Goal: Information Seeking & Learning: Check status

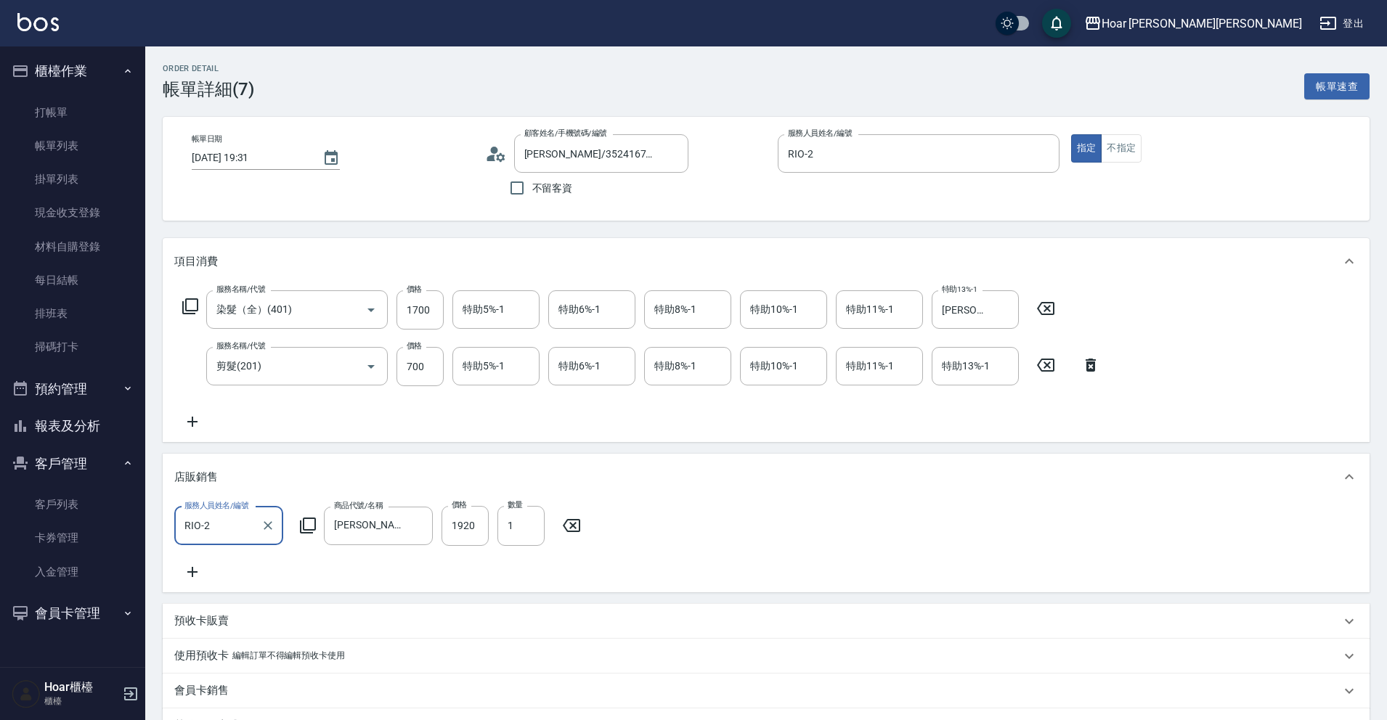
scroll to position [62, 0]
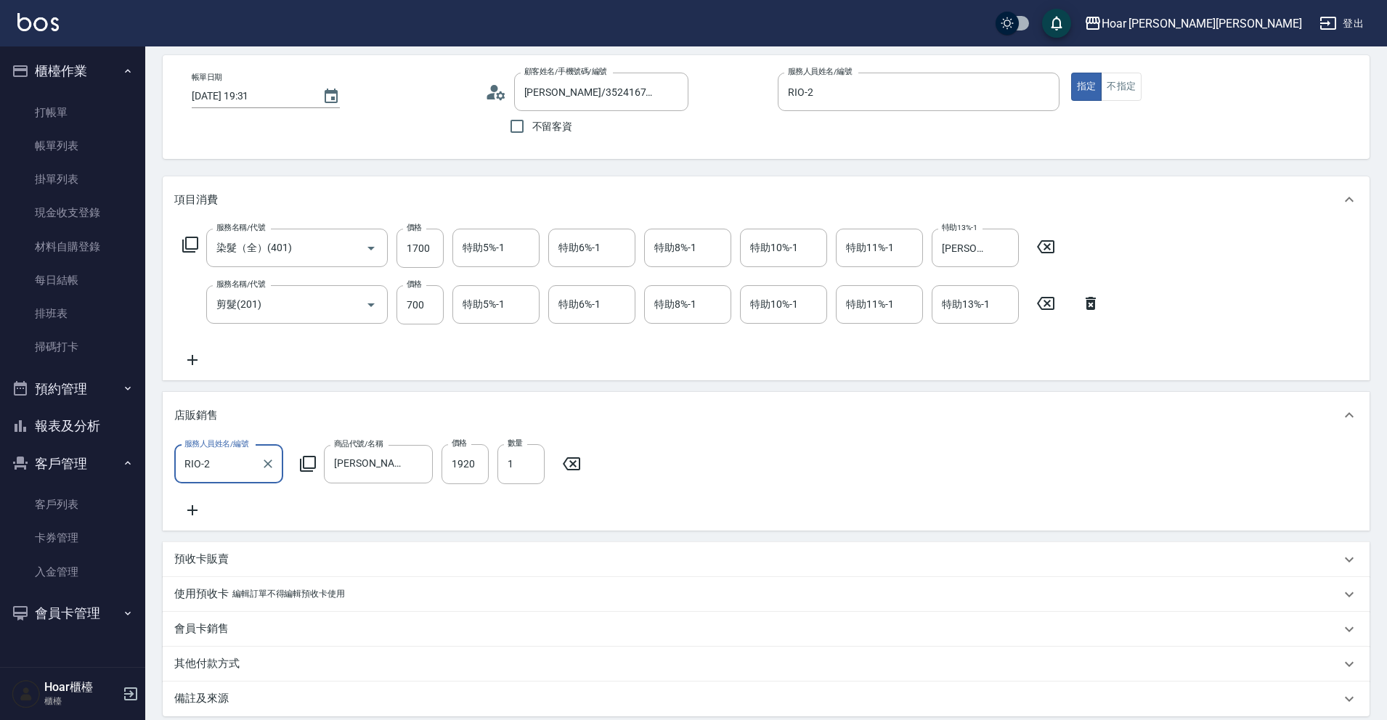
drag, startPoint x: 890, startPoint y: 182, endPoint x: 882, endPoint y: 174, distance: 11.3
click at [890, 181] on div "項目消費" at bounding box center [766, 199] width 1207 height 46
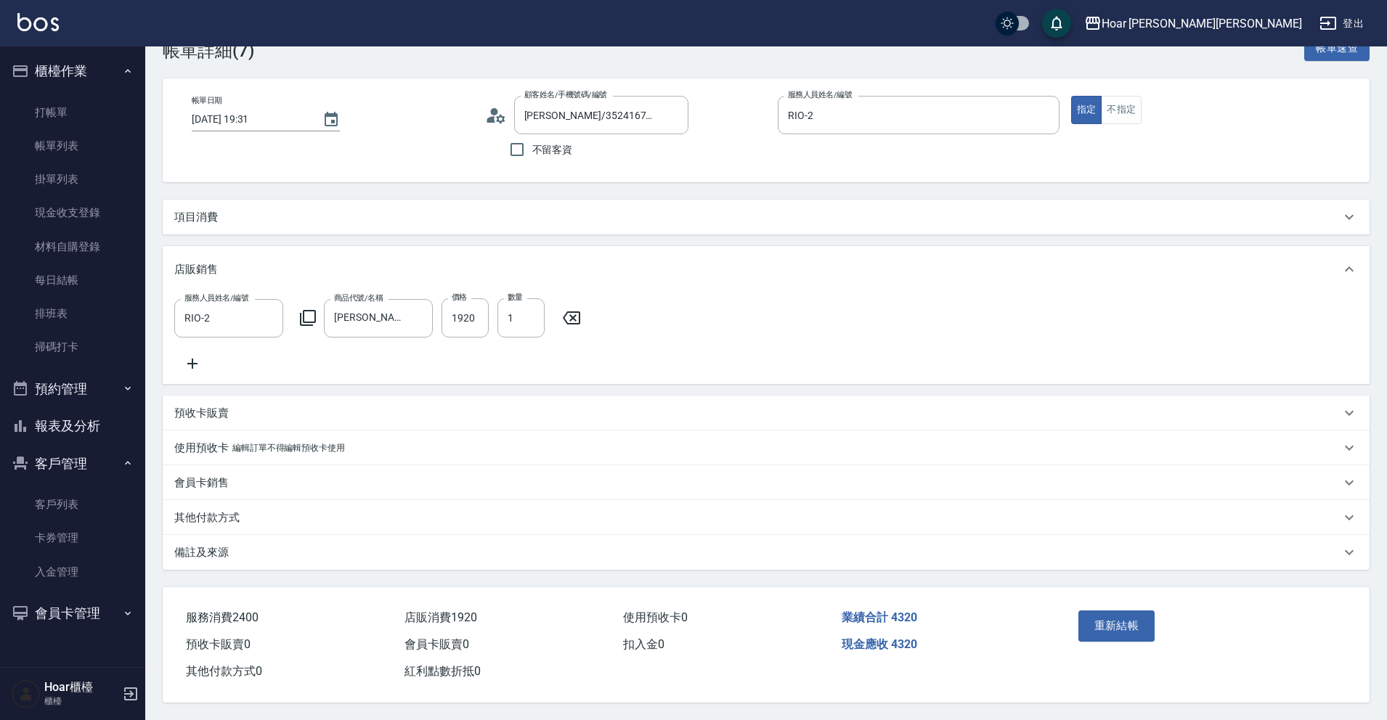
scroll to position [57, 0]
click at [852, 157] on div "帳單日期 [DATE] 19:31 顧客姓名/手機號碼/編號 [PERSON_NAME]/3524167548/ 顧客姓名/手機號碼/編號 不留客資 服務人員…" at bounding box center [766, 130] width 1207 height 104
click at [636, 110] on div "[PERSON_NAME]/3524167548/ 顧客姓名/手機號碼/編號" at bounding box center [601, 115] width 174 height 38
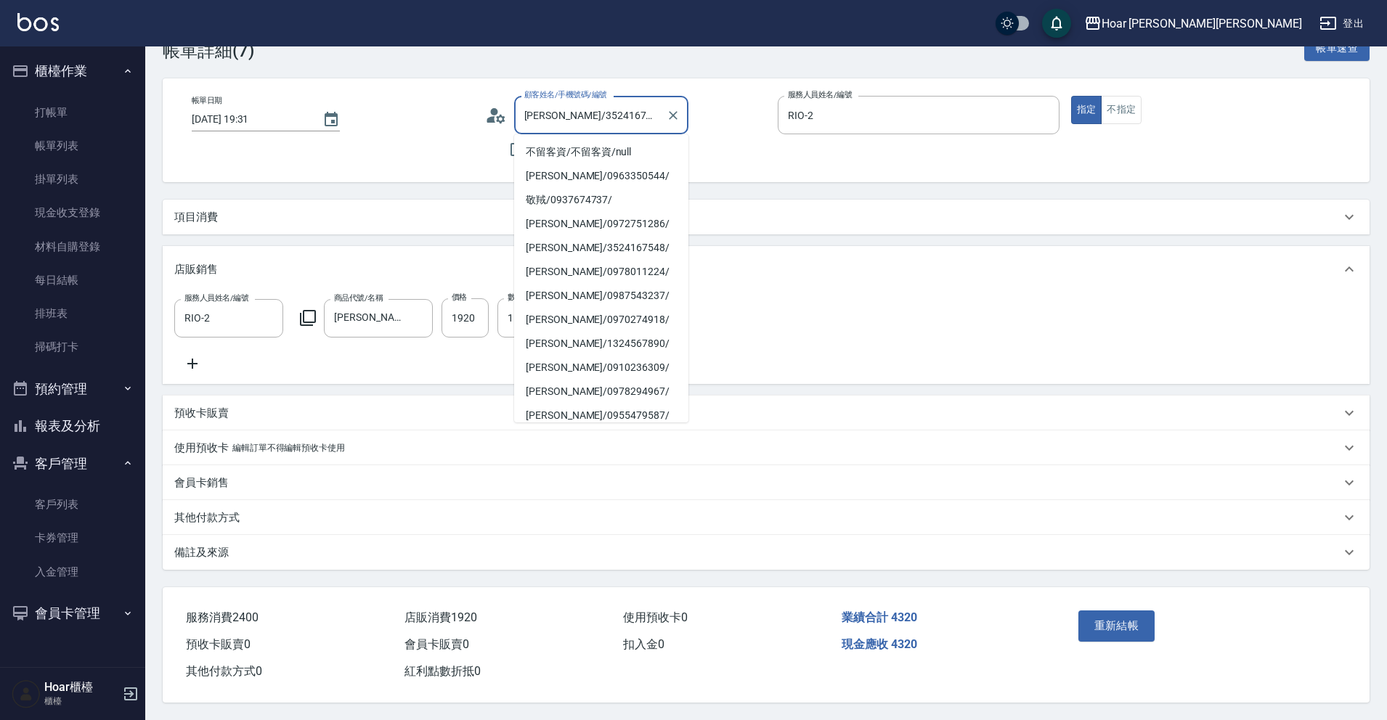
drag, startPoint x: 653, startPoint y: 105, endPoint x: 782, endPoint y: 320, distance: 250.8
click at [671, 121] on body "Hoar [PERSON_NAME][PERSON_NAME] 登出 櫃檯作業 打帳單 帳單列表 掛單列表 現金收支登錄 材料自購登錄 每日結帳 排班表 掃碼…" at bounding box center [693, 341] width 1387 height 759
click at [671, 111] on icon "Clear" at bounding box center [673, 115] width 9 height 9
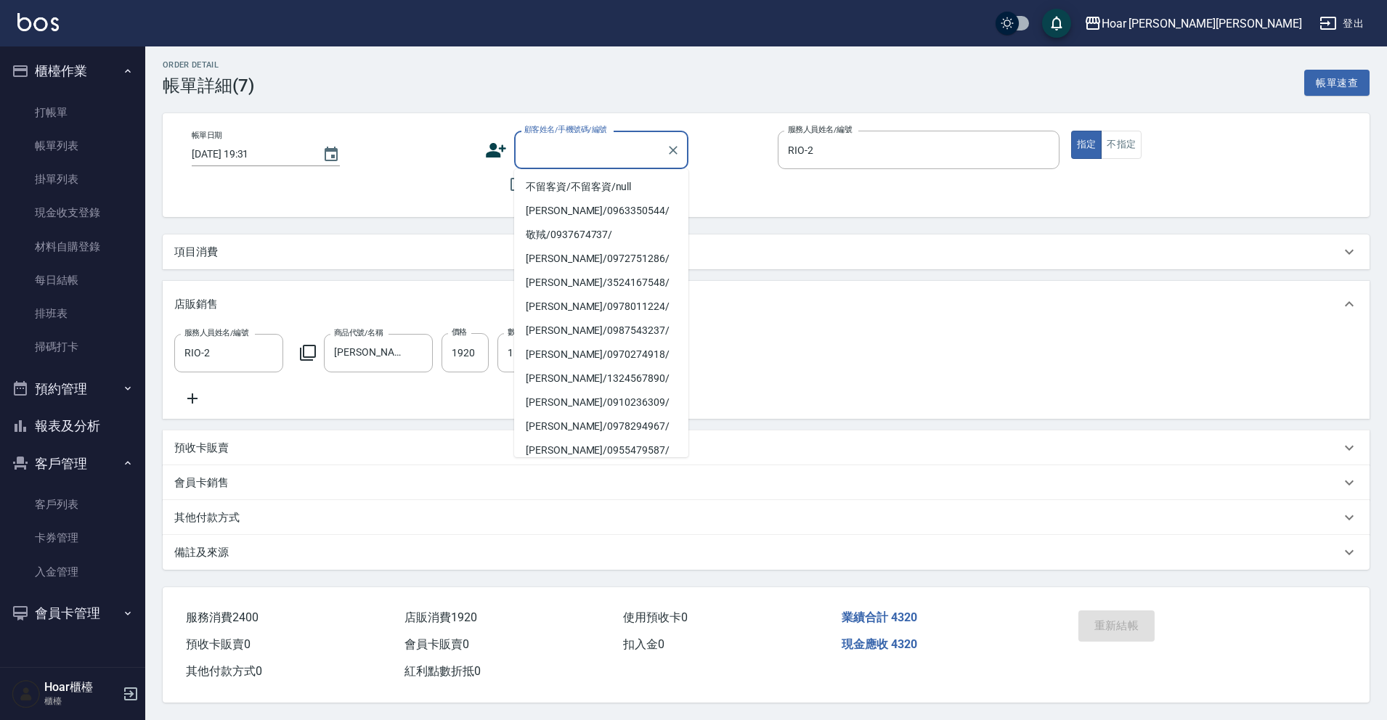
click at [623, 137] on input "顧客姓名/手機號碼/編號" at bounding box center [590, 149] width 139 height 25
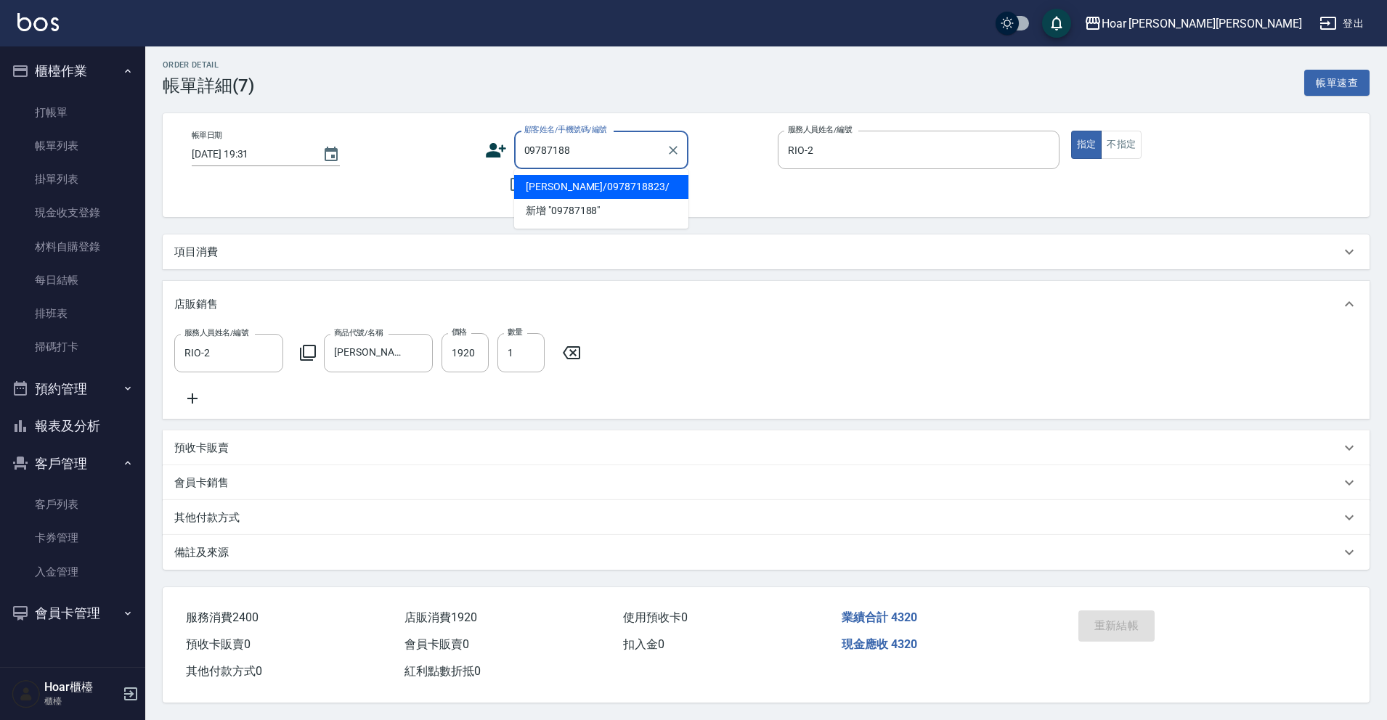
click at [659, 175] on li "[PERSON_NAME]/0978718823/" at bounding box center [601, 187] width 174 height 24
type input "[PERSON_NAME]/0978718823/"
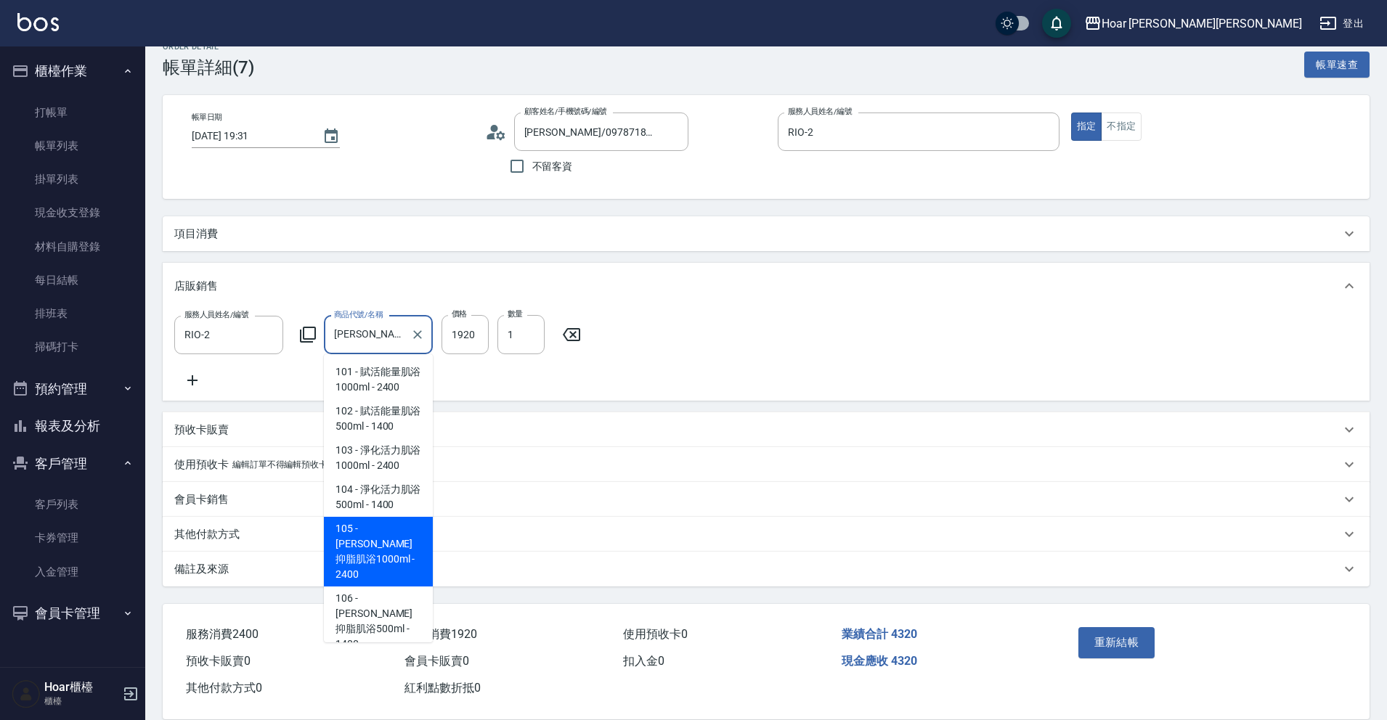
click at [399, 333] on input "[PERSON_NAME]抑脂肌浴1000ml" at bounding box center [367, 334] width 74 height 25
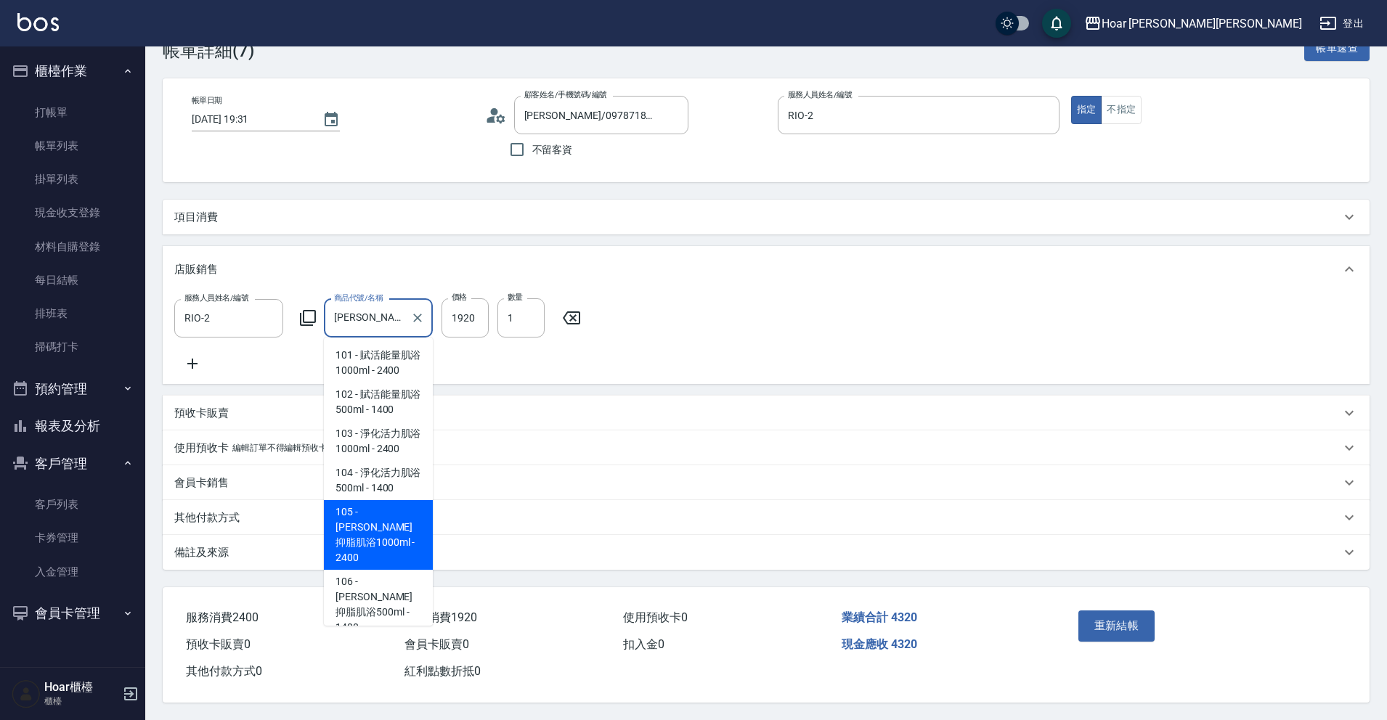
scroll to position [57, 0]
click at [694, 605] on div "使用預收卡 0" at bounding box center [726, 618] width 219 height 27
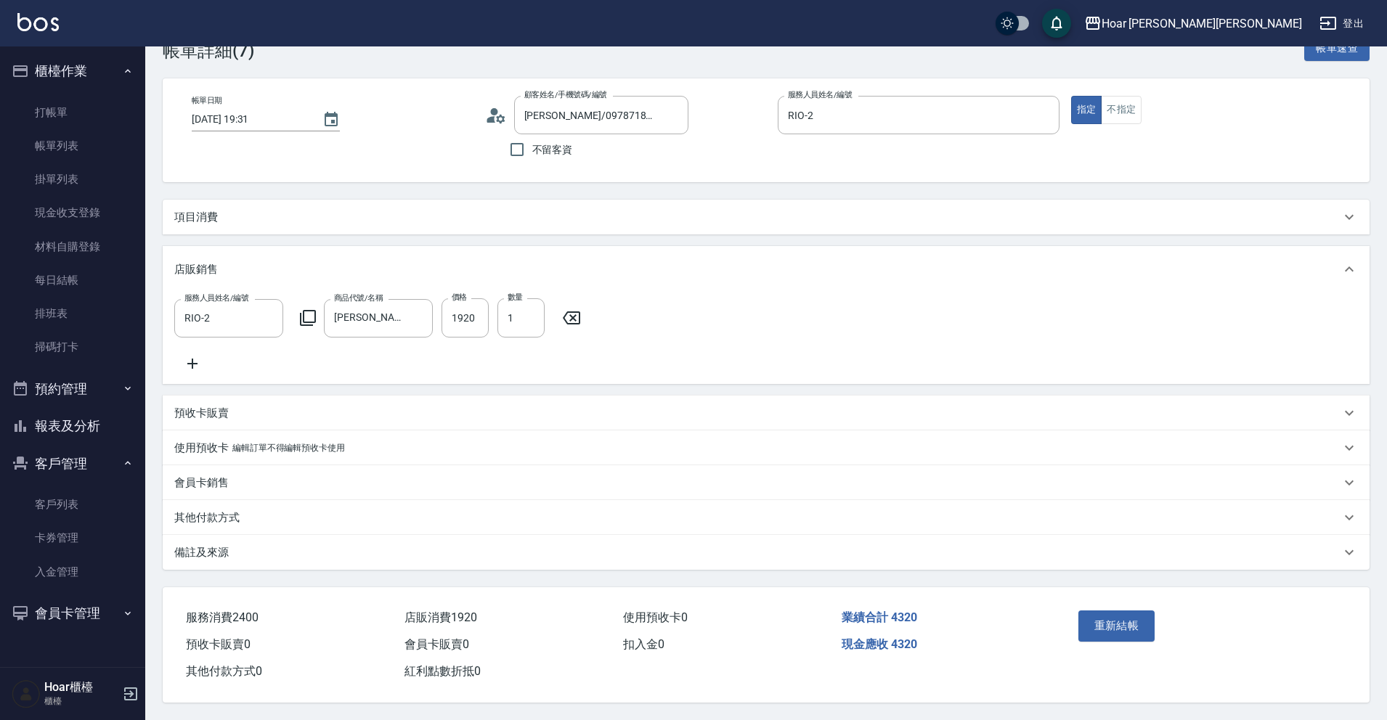
click at [91, 474] on button "客戶管理" at bounding box center [73, 464] width 134 height 38
click at [83, 475] on button "客戶管理" at bounding box center [73, 464] width 134 height 38
click at [112, 512] on link "客戶列表" at bounding box center [73, 504] width 134 height 33
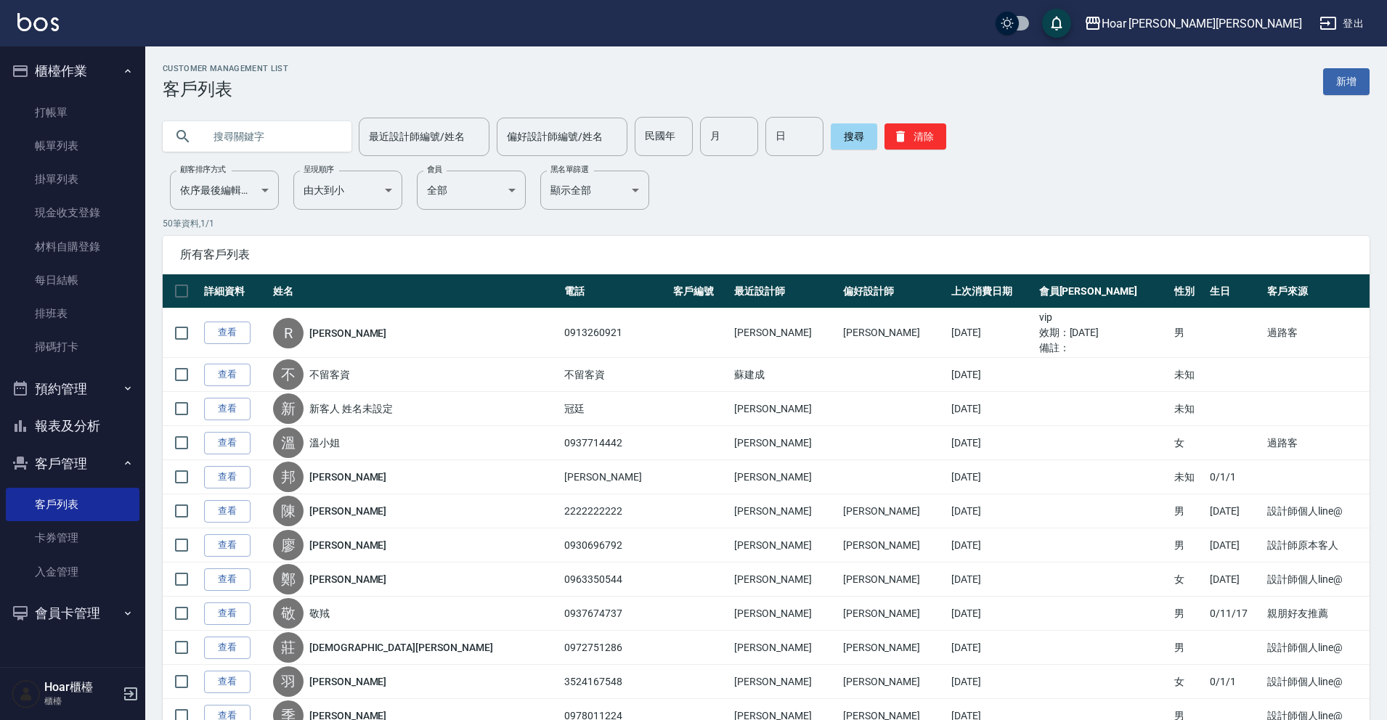
click at [281, 144] on input "text" at bounding box center [271, 136] width 136 height 39
type input "0978718823"
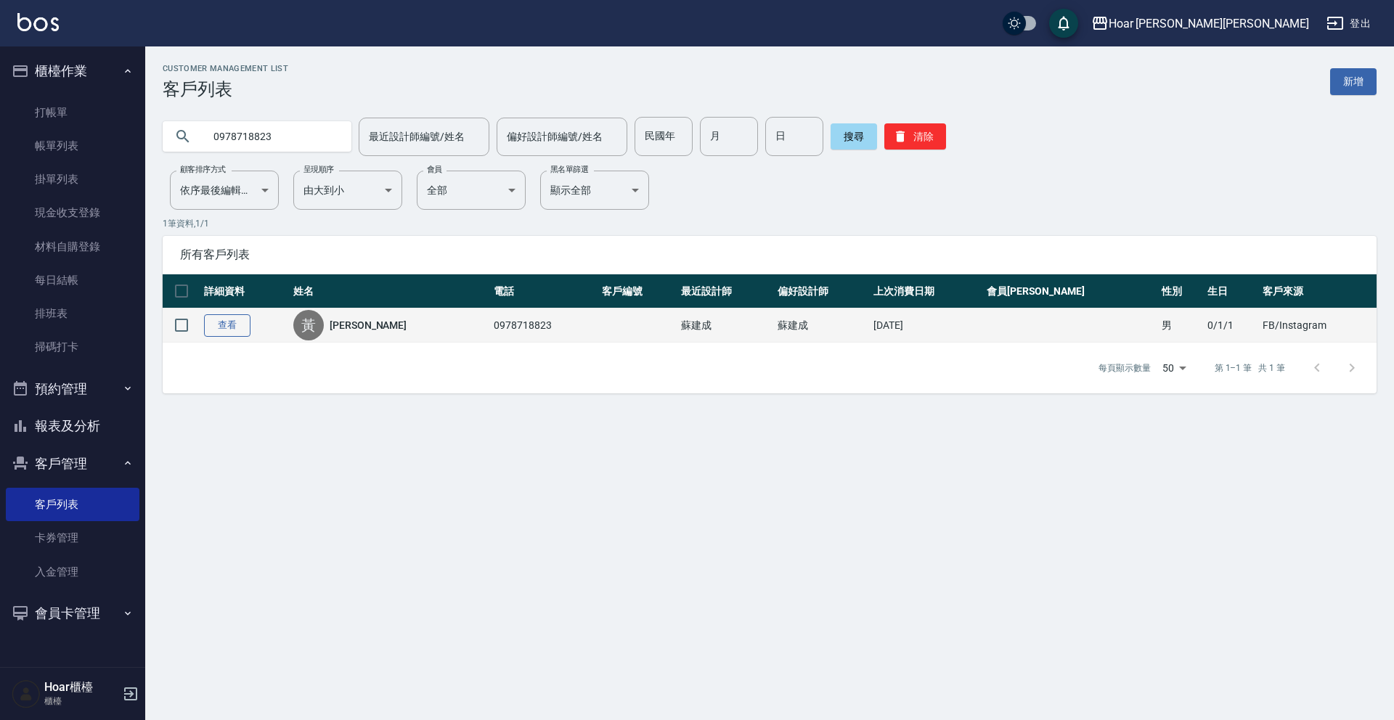
click at [242, 319] on link "查看" at bounding box center [227, 325] width 46 height 23
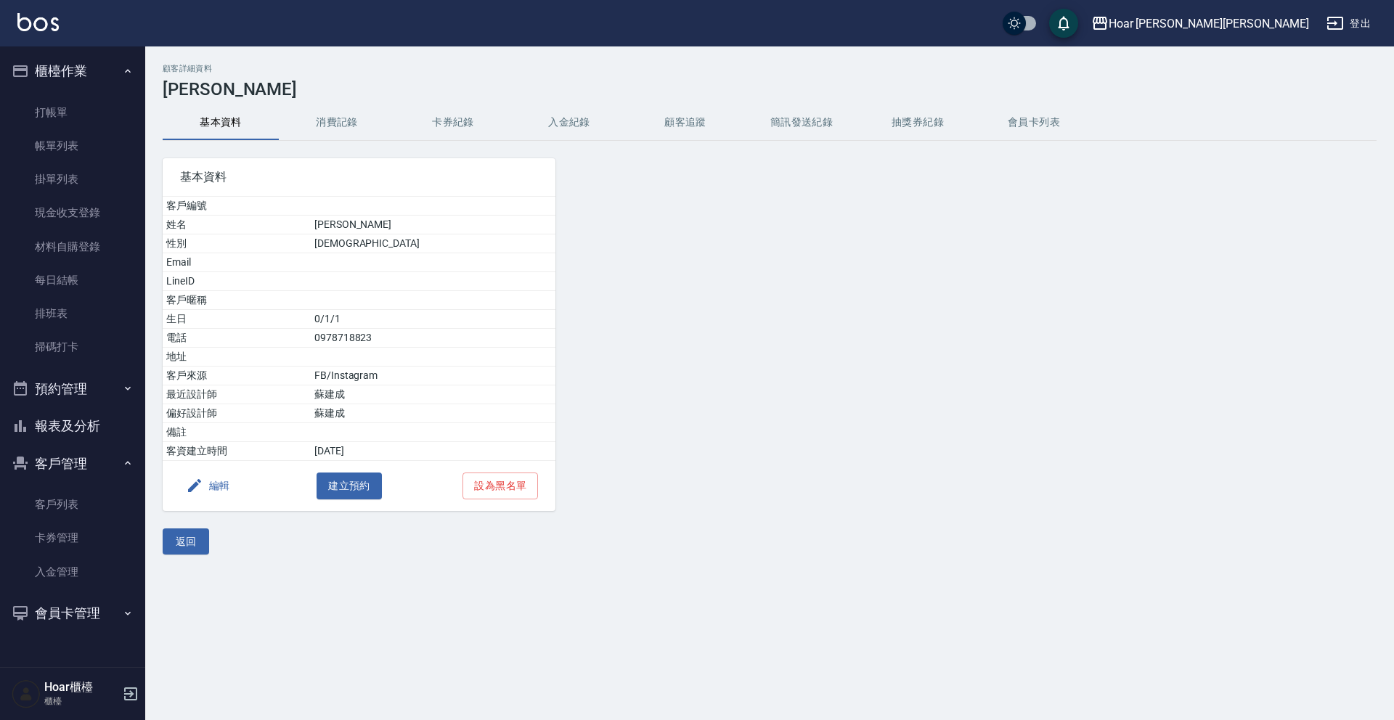
click at [327, 117] on button "消費記錄" at bounding box center [337, 122] width 116 height 35
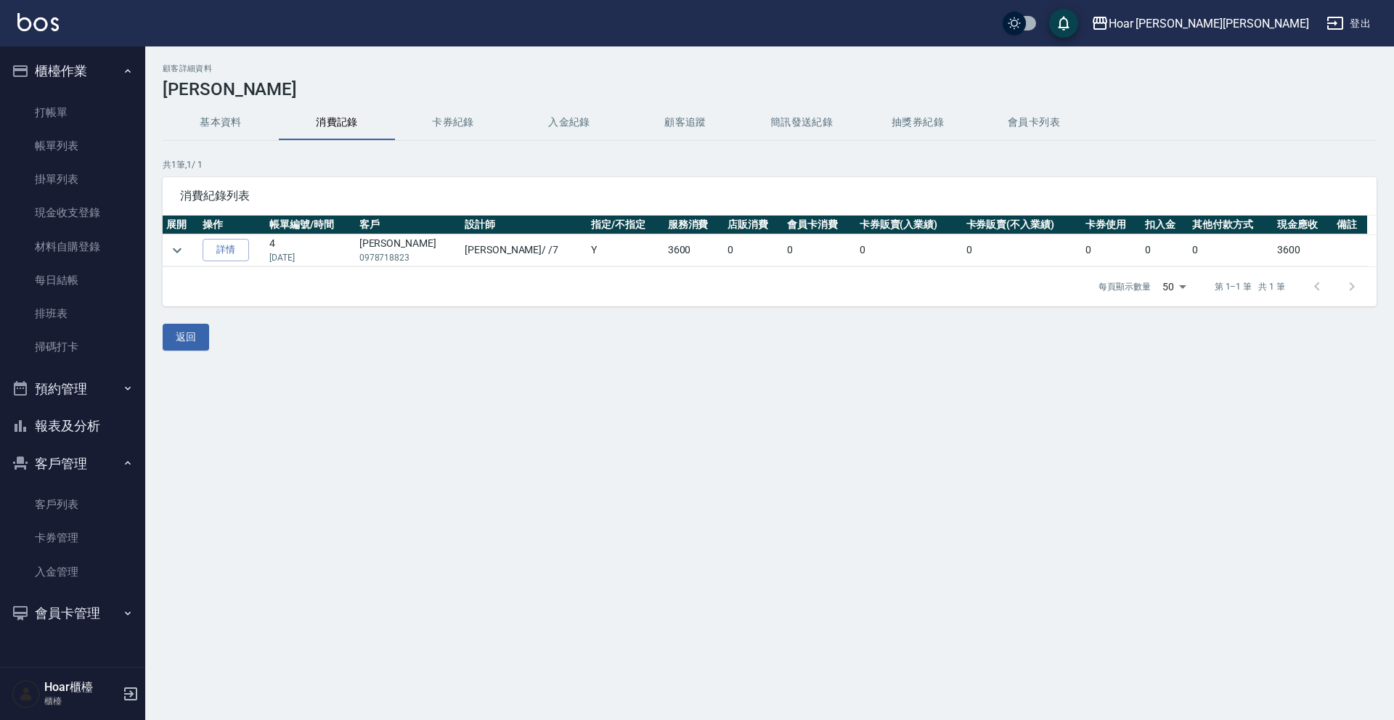
click at [466, 249] on td "[PERSON_NAME] / /7" at bounding box center [524, 251] width 126 height 32
click at [218, 260] on link "詳情" at bounding box center [226, 250] width 46 height 23
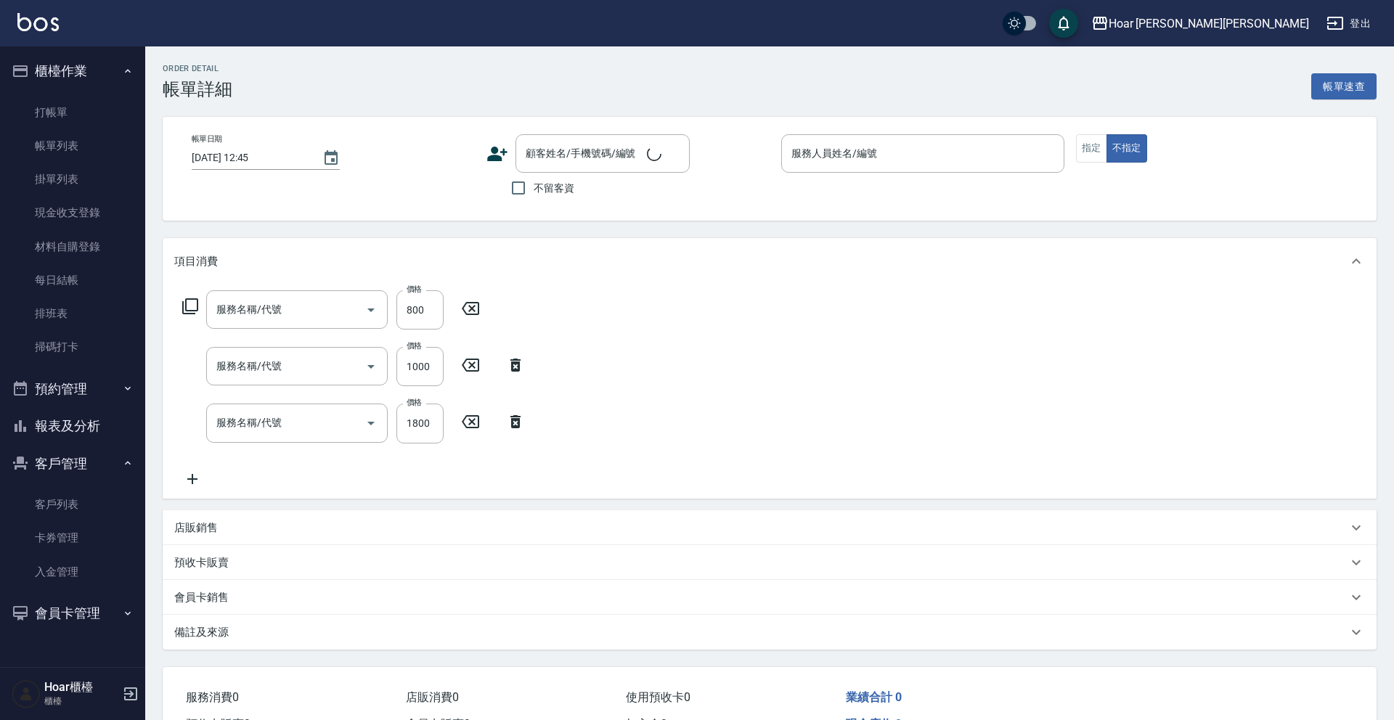
type input "燙髮（局）(303)"
type input "燙髮（直）(302)"
type input "燙髮（捲）(301)"
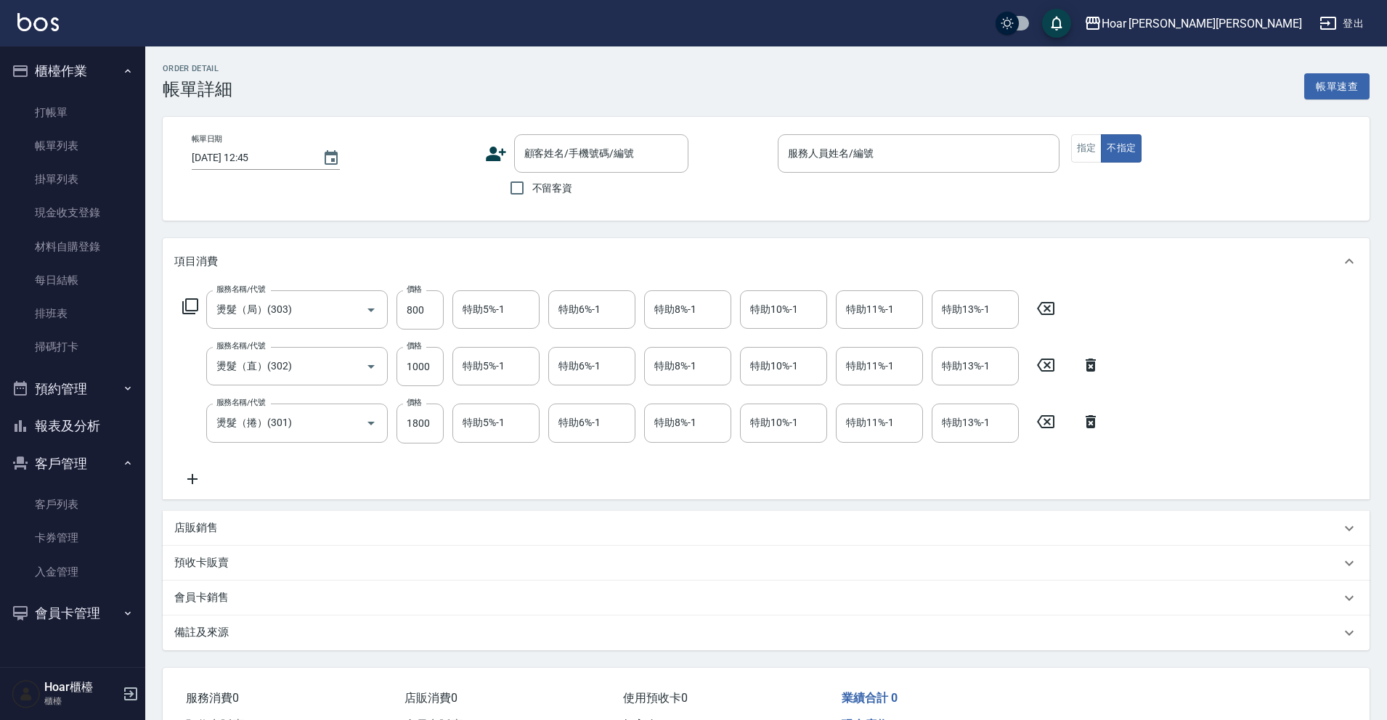
type input "[DATE] 15:31"
type input "[PERSON_NAME]-7"
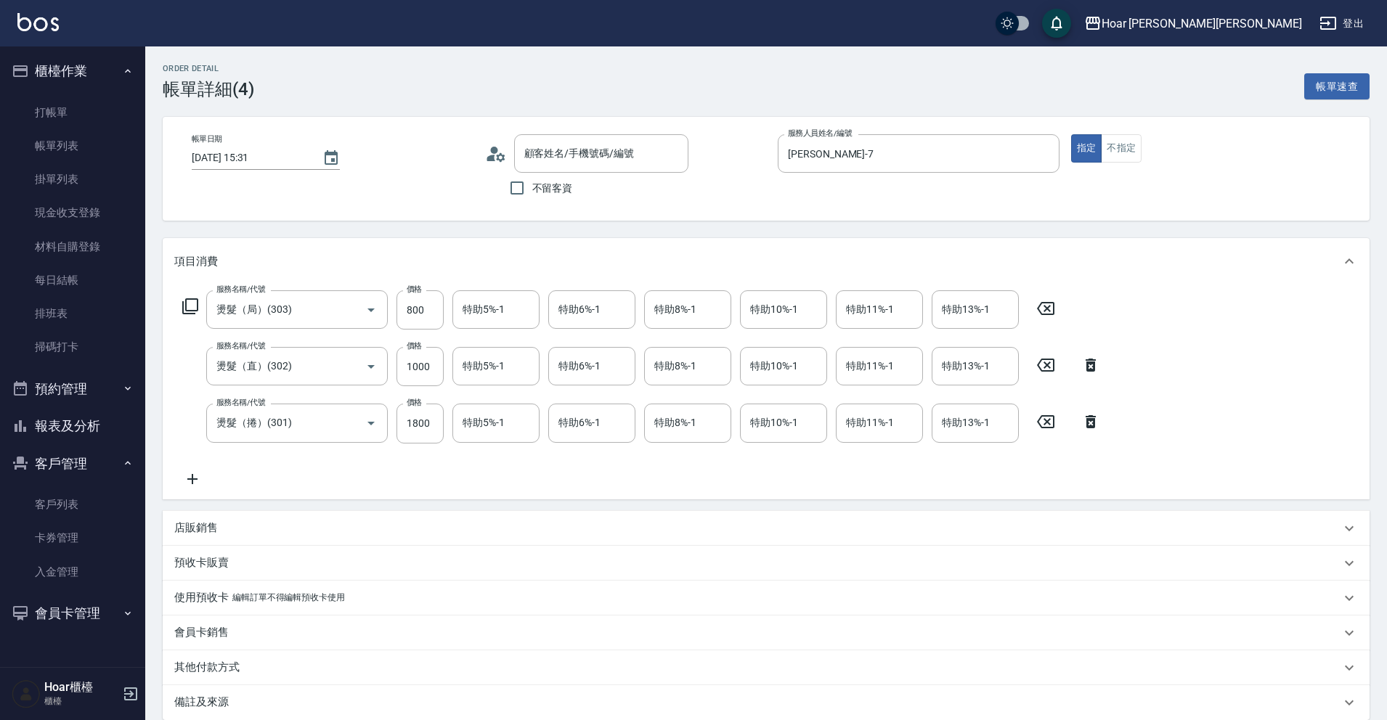
type input "[PERSON_NAME]/0978718823/"
